Goal: Navigation & Orientation: Find specific page/section

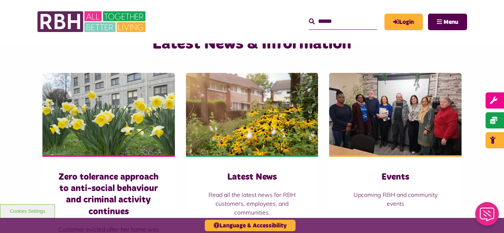
scroll to position [487, 0]
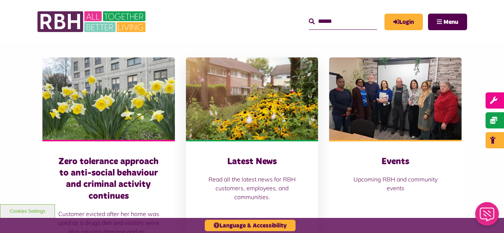
click at [244, 110] on img at bounding box center [252, 99] width 132 height 83
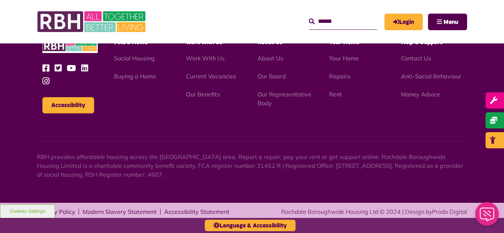
scroll to position [803, 0]
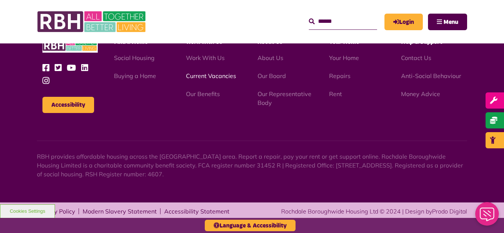
click at [201, 76] on link "Current Vacancies" at bounding box center [211, 75] width 50 height 7
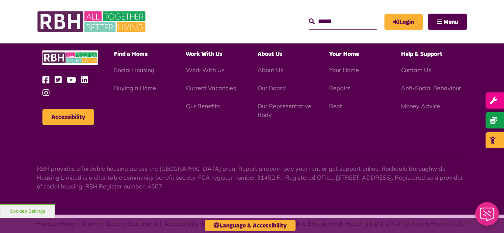
scroll to position [867, 0]
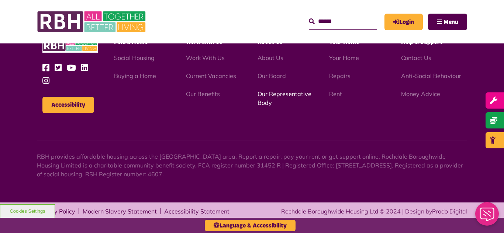
click at [273, 96] on link "Our Representative Body" at bounding box center [284, 98] width 54 height 16
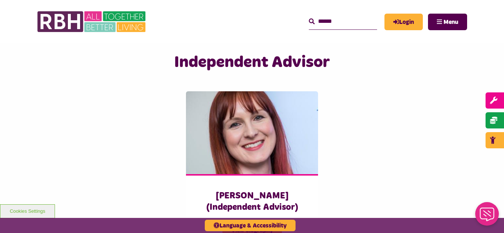
scroll to position [1815, 0]
